Goal: Transaction & Acquisition: Purchase product/service

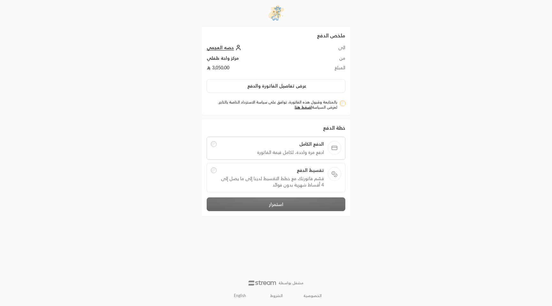
click at [249, 167] on span "تقسيط الدفع" at bounding box center [272, 170] width 104 height 6
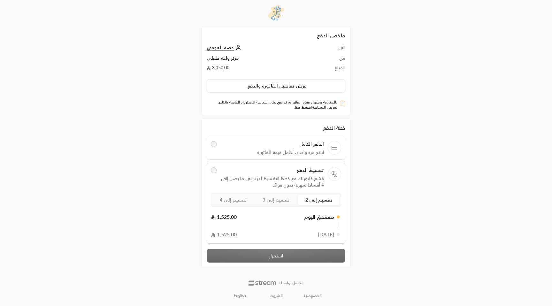
click at [242, 141] on span "الدفع الكامل" at bounding box center [272, 144] width 104 height 6
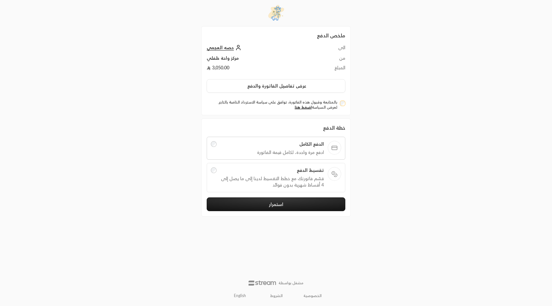
click at [290, 197] on button "استمرار" at bounding box center [275, 204] width 139 height 14
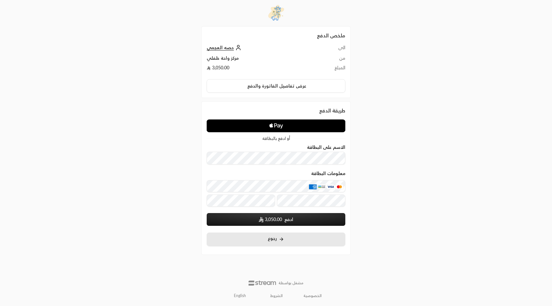
click at [274, 235] on span "رجوع" at bounding box center [271, 237] width 9 height 5
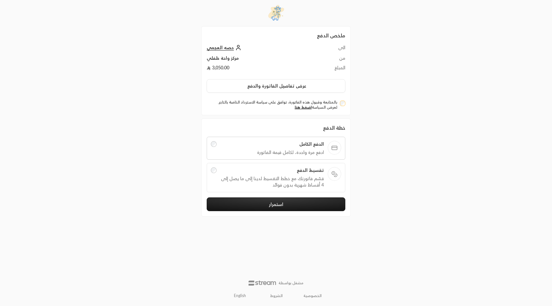
click at [244, 175] on span "قسّم فاتورتك مع خطط التقسيط لدينا إلى ما يصل إلى 4 أقساط شهرية بدون فوائد" at bounding box center [272, 181] width 104 height 13
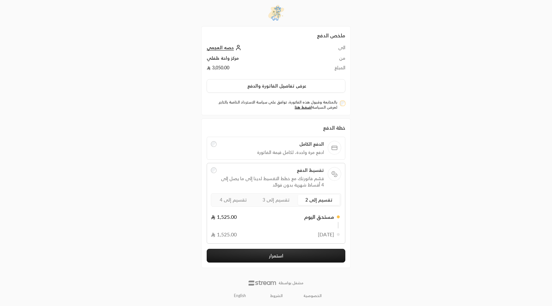
drag, startPoint x: 286, startPoint y: 131, endPoint x: 284, endPoint y: 135, distance: 3.9
click at [286, 141] on span "الدفع الكامل" at bounding box center [272, 144] width 104 height 6
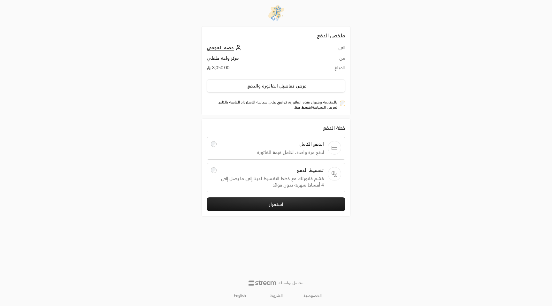
click at [299, 197] on button "استمرار" at bounding box center [275, 204] width 139 height 14
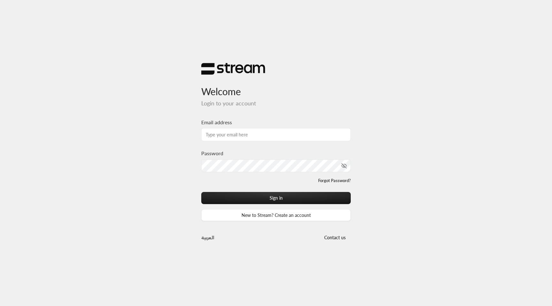
click at [280, 103] on h5 "Login to your account" at bounding box center [275, 103] width 149 height 7
click at [259, 135] on input "Email address" at bounding box center [275, 134] width 149 height 13
type input "technology+su93radm1n_earlyyears@streampay.sa"
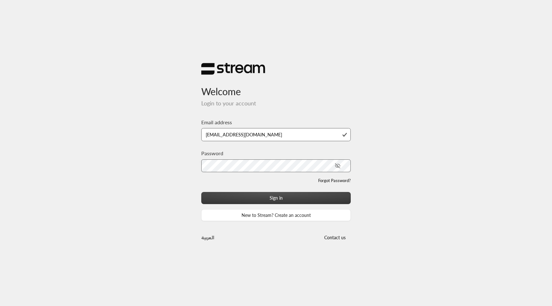
click at [279, 197] on button "Sign in" at bounding box center [275, 198] width 149 height 12
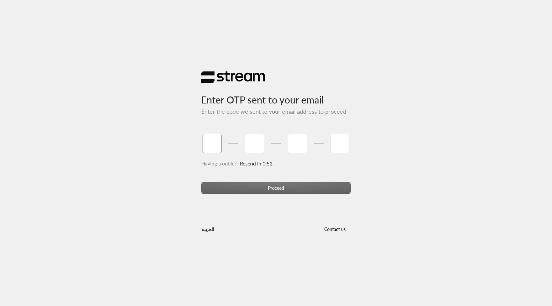
paste input "9"
type input "9"
type input "3"
type input "7"
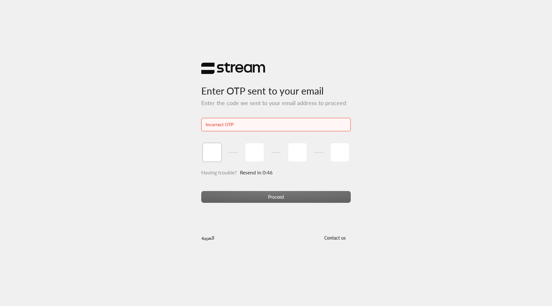
click at [218, 150] on input "tel" at bounding box center [211, 152] width 19 height 19
paste input "1"
type input "1"
type input "0"
type input "4"
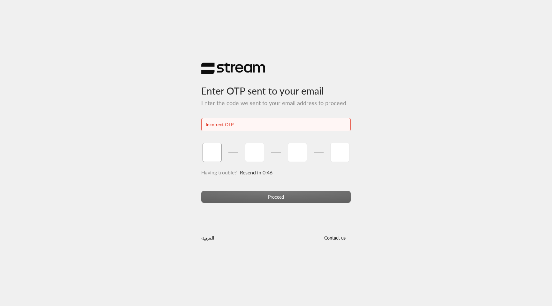
type input "8"
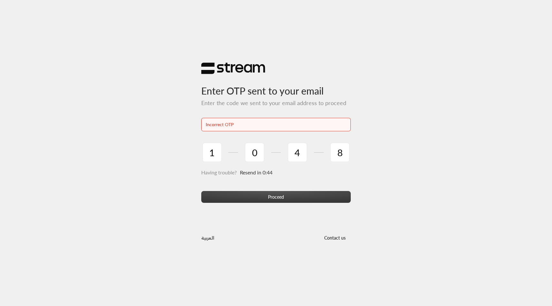
drag, startPoint x: 289, startPoint y: 200, endPoint x: 287, endPoint y: 203, distance: 3.5
click at [289, 200] on button "Proceed" at bounding box center [275, 197] width 149 height 12
